Goal: Submit feedback/report problem: Provide input to the site owners about the experience or issues

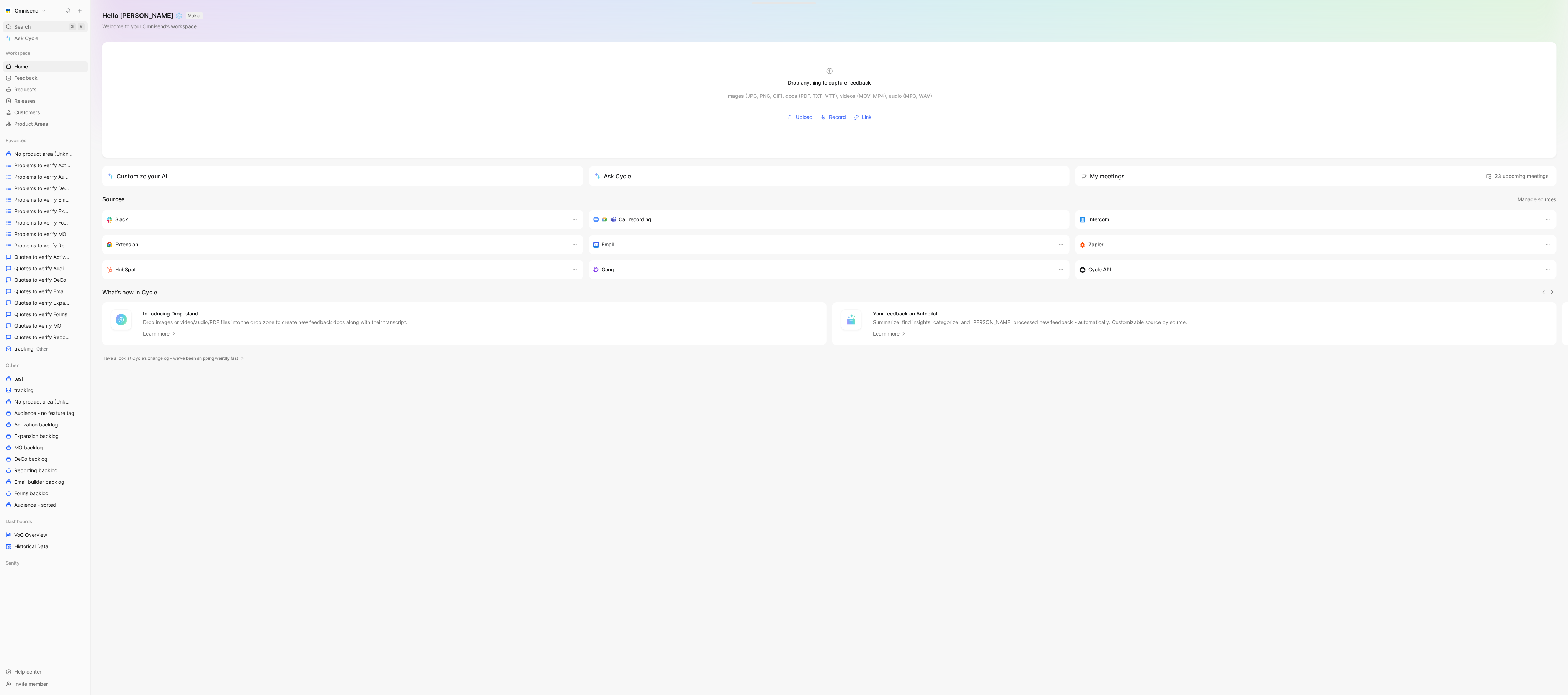
click at [37, 29] on div "Search ⌘ K" at bounding box center [45, 27] width 85 height 11
type input "[PERSON_NAME]"
click at [31, 101] on body "Omnisend Search ⌘ K Ask Cycle Workspace Home G then H Feedback G then F Request…" at bounding box center [784, 347] width 1568 height 695
click at [32, 80] on span "Feedback" at bounding box center [26, 78] width 23 height 7
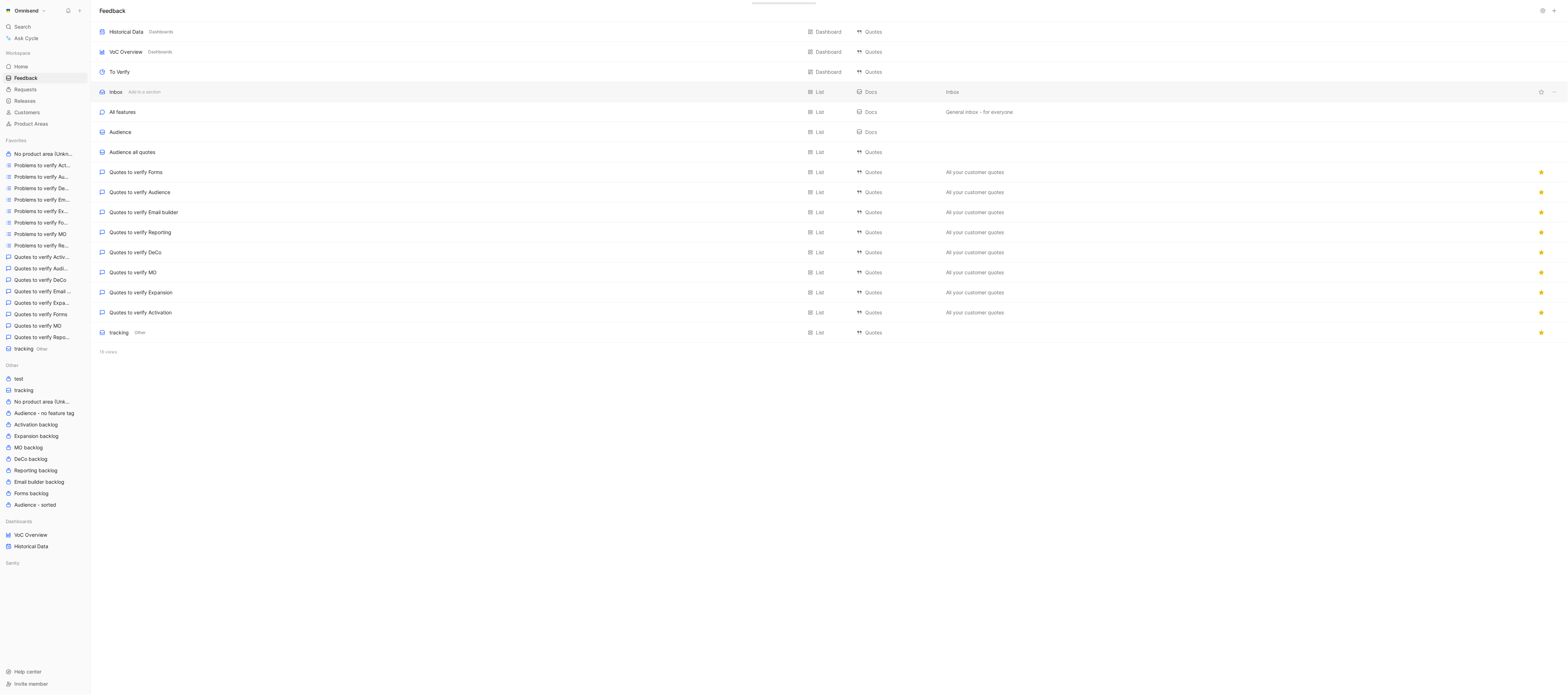
click at [198, 88] on div "Inbox Add to a section" at bounding box center [450, 92] width 703 height 9
